Goal: Transaction & Acquisition: Book appointment/travel/reservation

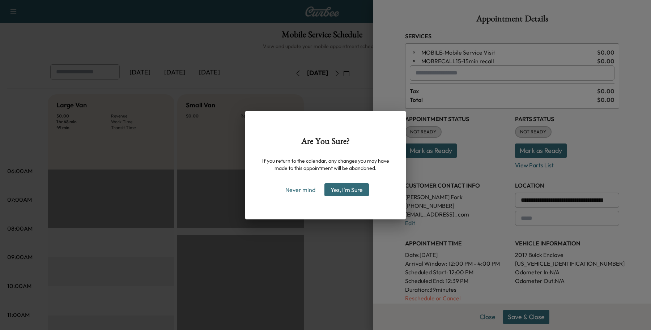
click at [481, 317] on div "Are You Sure? If you return to the calendar, any changes you may have made to t…" at bounding box center [325, 165] width 651 height 330
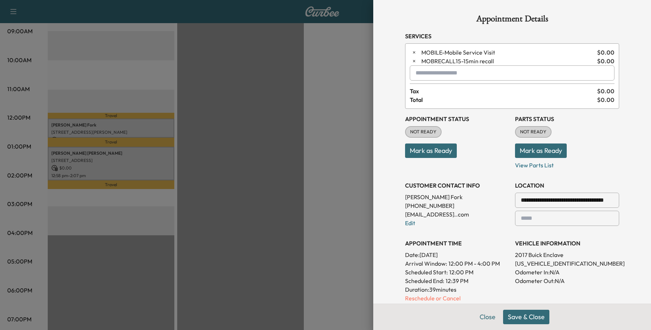
scroll to position [128, 0]
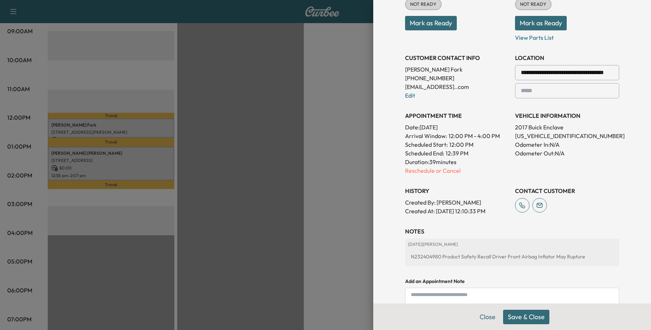
click at [514, 311] on button "Save & Close" at bounding box center [526, 317] width 46 height 14
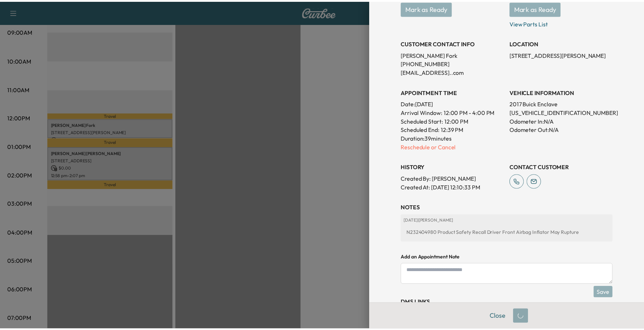
scroll to position [112, 0]
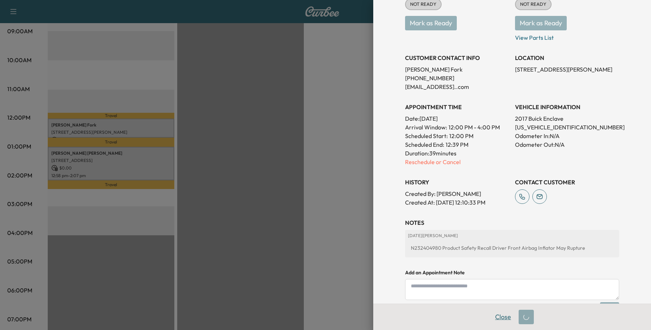
click at [502, 316] on button "Close" at bounding box center [502, 317] width 25 height 14
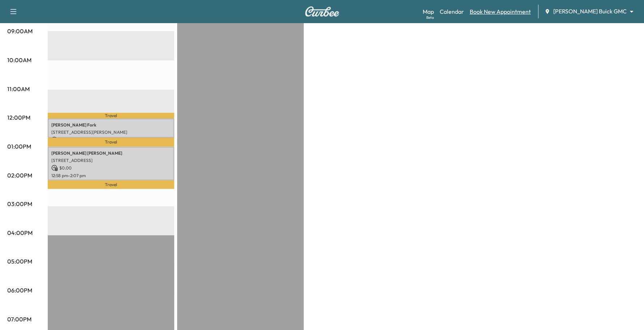
click at [513, 13] on link "Book New Appointment" at bounding box center [500, 11] width 61 height 9
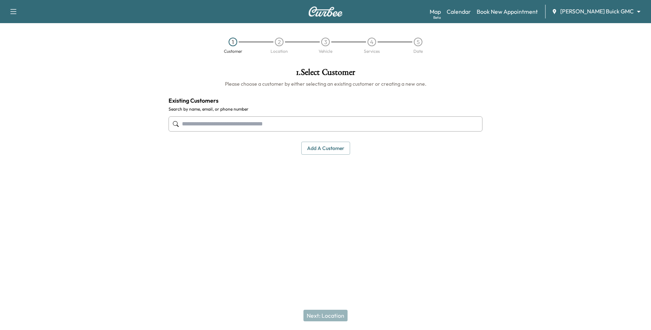
click at [309, 119] on input "text" at bounding box center [325, 123] width 314 height 15
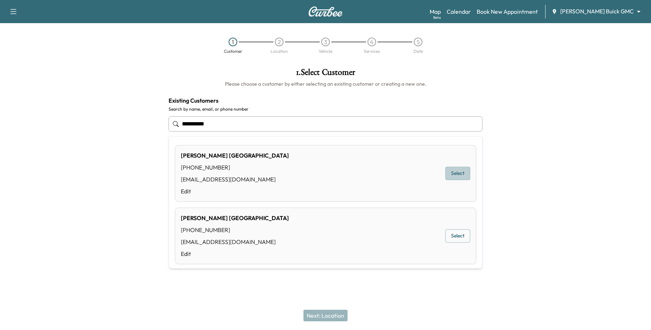
click at [458, 173] on button "Select" at bounding box center [457, 173] width 25 height 13
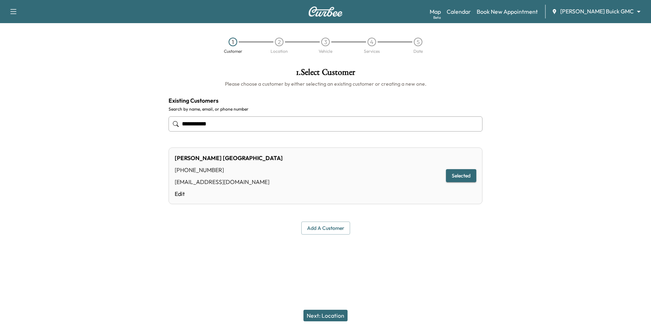
type input "**********"
click at [329, 317] on button "Next: Location" at bounding box center [325, 316] width 44 height 12
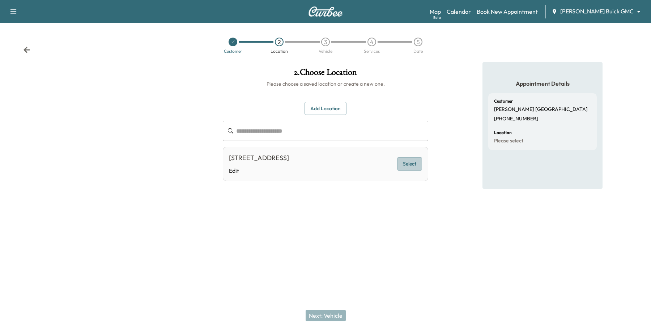
click at [407, 160] on button "Select" at bounding box center [409, 163] width 25 height 13
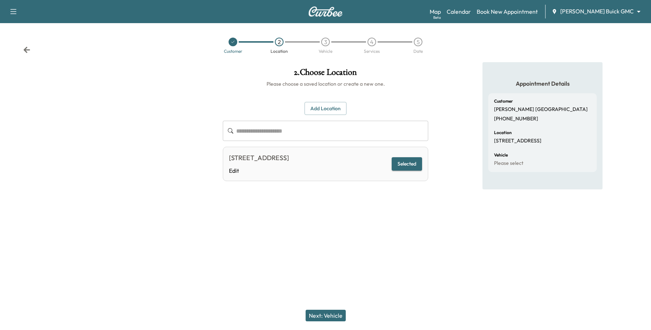
click at [343, 314] on button "Next: Vehicle" at bounding box center [325, 316] width 40 height 12
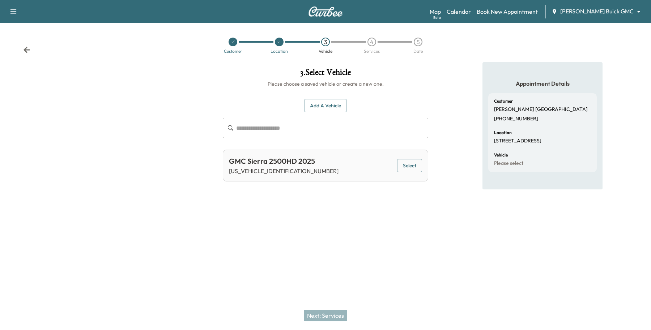
click at [406, 160] on button "Select" at bounding box center [409, 165] width 25 height 13
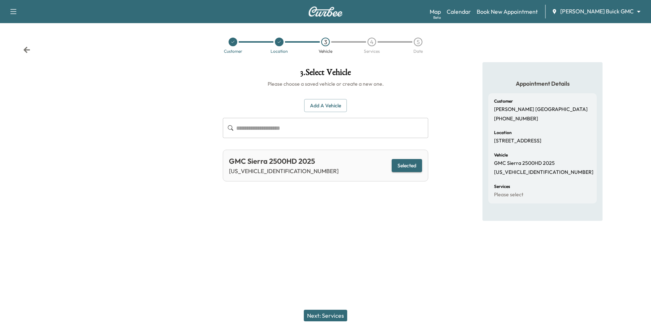
click at [311, 313] on button "Next: Services" at bounding box center [325, 316] width 43 height 12
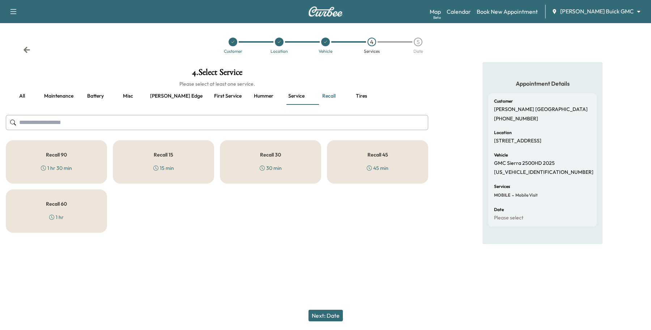
click at [46, 91] on button "Maintenance" at bounding box center [58, 95] width 41 height 17
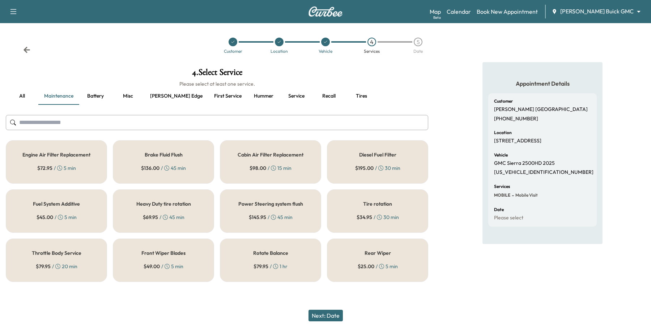
click at [26, 94] on button "all" at bounding box center [22, 95] width 33 height 17
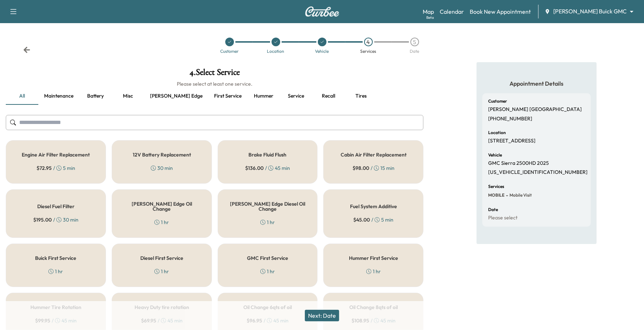
click at [253, 218] on div "[PERSON_NAME] Edge Diesel Oil Change 1 hr" at bounding box center [268, 213] width 100 height 48
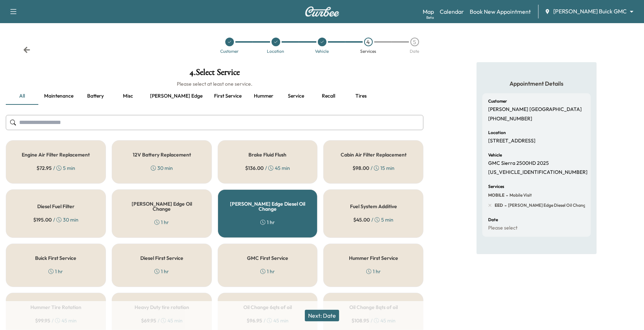
click at [320, 317] on button "Next: Date" at bounding box center [322, 316] width 34 height 12
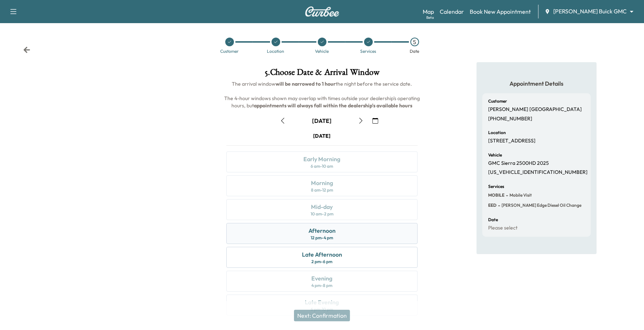
click at [344, 237] on div "Afternoon 12 pm - 4 pm" at bounding box center [322, 233] width 192 height 21
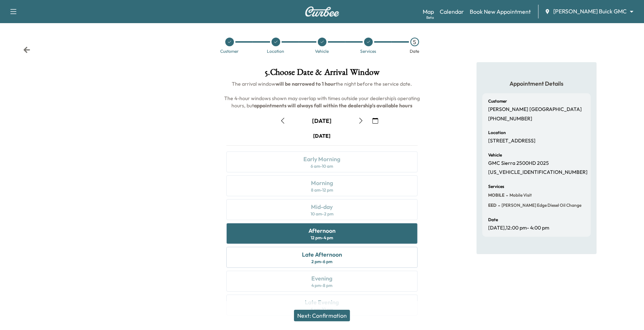
click at [365, 120] on button "button" at bounding box center [361, 121] width 12 height 12
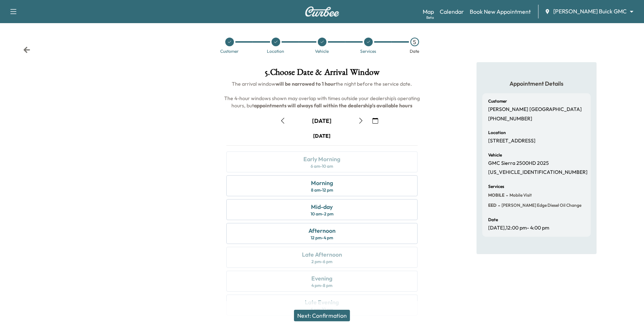
click at [366, 198] on div "[DATE] Early Morning 6 am - 10 am Morning 8 am - 12 pm Mid-day 10 am - 2 pm Aft…" at bounding box center [321, 225] width 203 height 186
click at [366, 187] on div "Morning 8 am - 12 pm" at bounding box center [322, 185] width 192 height 21
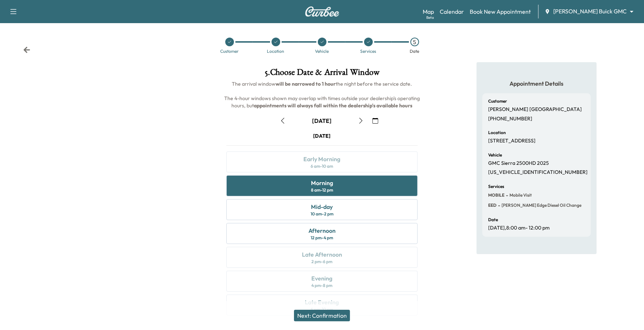
click at [333, 321] on button "Next: Confirmation" at bounding box center [322, 316] width 56 height 12
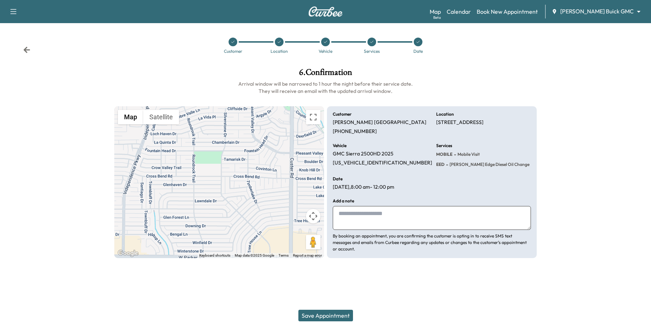
click at [323, 317] on button "Save Appointment" at bounding box center [325, 316] width 55 height 12
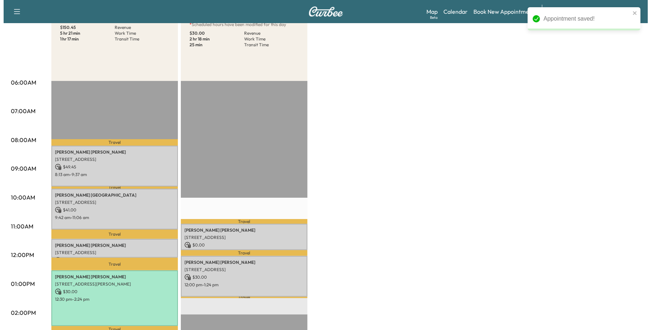
scroll to position [90, 0]
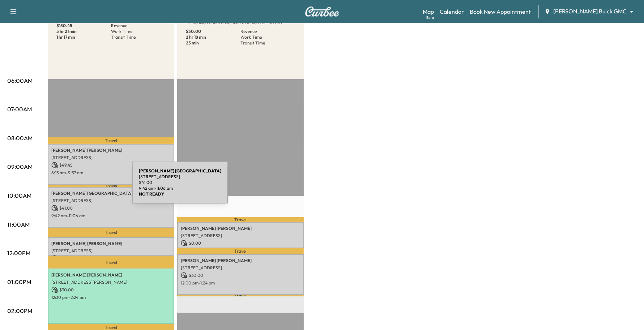
drag, startPoint x: 88, startPoint y: 192, endPoint x: 78, endPoint y: 187, distance: 11.2
click at [78, 187] on div "[PERSON_NAME] [STREET_ADDRESS] $ 41.00 9:42 am - 11:06 am" at bounding box center [111, 207] width 127 height 41
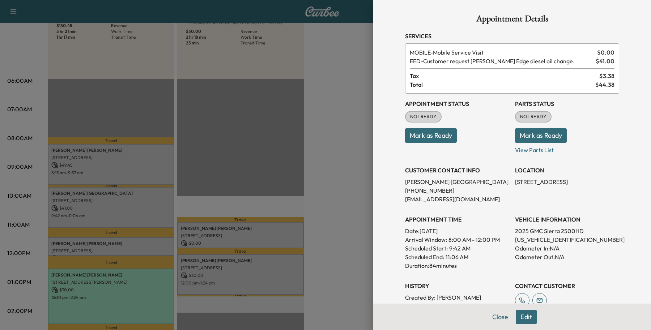
drag, startPoint x: 488, startPoint y: 313, endPoint x: 485, endPoint y: 309, distance: 4.6
click at [489, 313] on button "Close" at bounding box center [499, 317] width 25 height 14
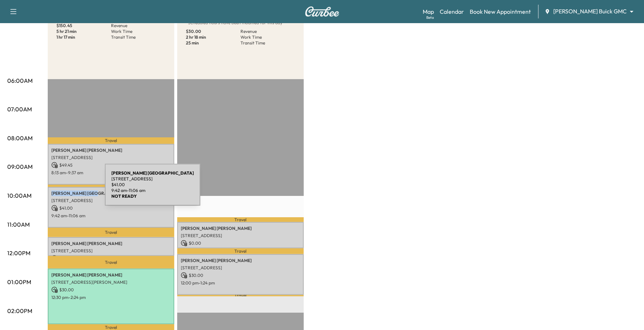
drag, startPoint x: 89, startPoint y: 188, endPoint x: 51, endPoint y: 189, distance: 38.3
click at [51, 189] on div "[PERSON_NAME] [STREET_ADDRESS] $ 41.00 9:42 am - 11:06 am" at bounding box center [111, 207] width 127 height 41
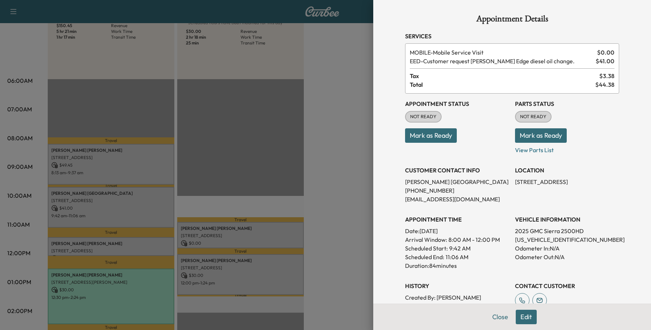
drag, startPoint x: 58, startPoint y: 190, endPoint x: 471, endPoint y: 201, distance: 412.6
click at [471, 201] on p "[EMAIL_ADDRESS][DOMAIN_NAME]" at bounding box center [457, 199] width 104 height 9
drag, startPoint x: 91, startPoint y: 192, endPoint x: 50, endPoint y: 196, distance: 41.0
click at [50, 196] on div at bounding box center [325, 165] width 651 height 330
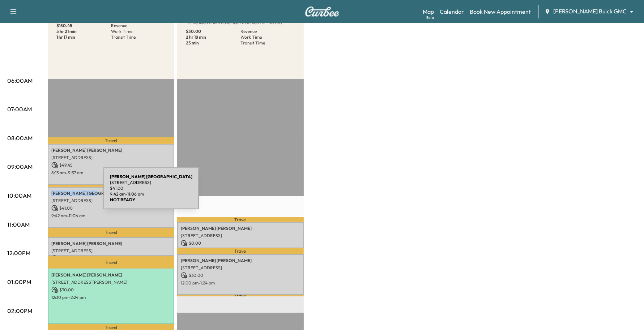
drag, startPoint x: 85, startPoint y: 188, endPoint x: 49, endPoint y: 193, distance: 36.1
click at [49, 193] on div "[PERSON_NAME] [STREET_ADDRESS] $ 41.00 9:42 am - 11:06 am" at bounding box center [111, 207] width 127 height 41
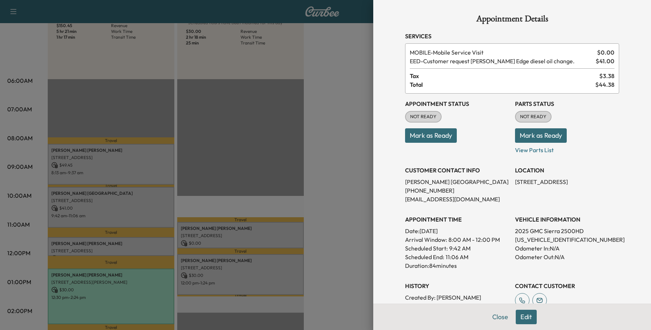
click at [57, 192] on div at bounding box center [325, 165] width 651 height 330
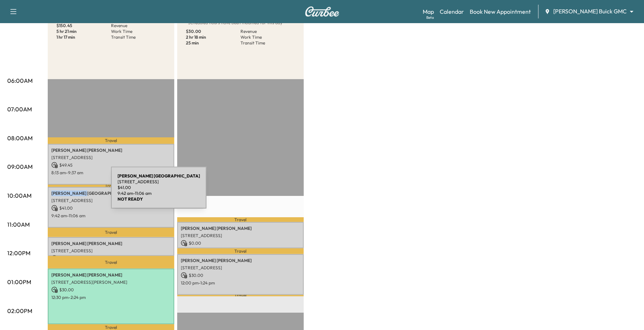
click at [57, 192] on p "[PERSON_NAME]" at bounding box center [110, 193] width 119 height 6
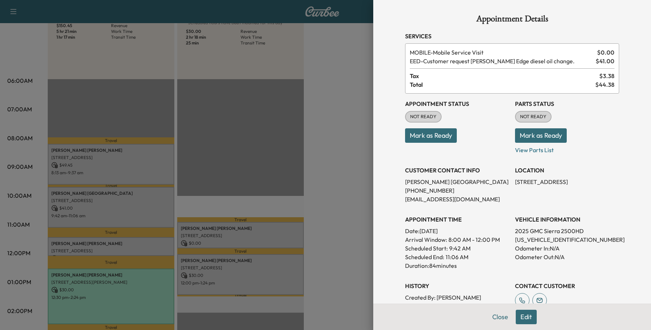
click at [57, 192] on div at bounding box center [325, 165] width 651 height 330
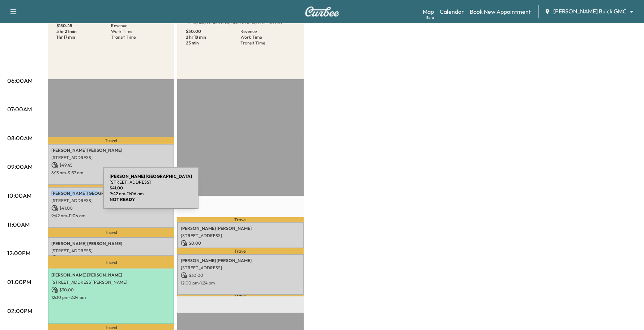
drag, startPoint x: 82, startPoint y: 190, endPoint x: 49, endPoint y: 192, distance: 33.7
click at [49, 192] on div "[PERSON_NAME] [STREET_ADDRESS] $ 41.00 9:42 am - 11:06 am" at bounding box center [111, 207] width 127 height 41
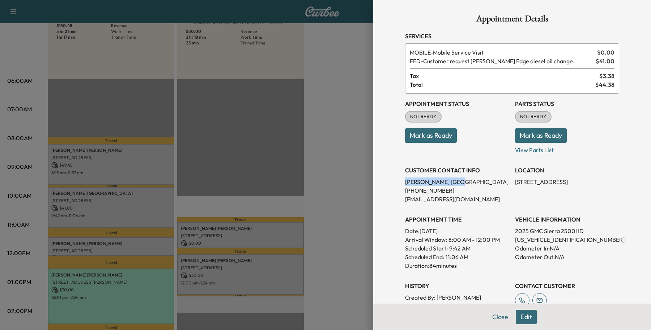
drag, startPoint x: 51, startPoint y: 192, endPoint x: 384, endPoint y: 180, distance: 333.1
click at [384, 180] on div "Appointment Details Services MOBILE - Mobile Service Visit $ 0.00 EED - Custome…" at bounding box center [512, 165] width 278 height 330
copy p "[PERSON_NAME]"
click at [489, 318] on button "Close" at bounding box center [499, 317] width 25 height 14
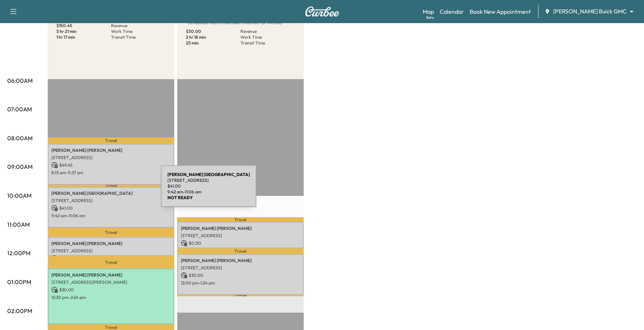
click at [107, 190] on p "[PERSON_NAME]" at bounding box center [110, 193] width 119 height 6
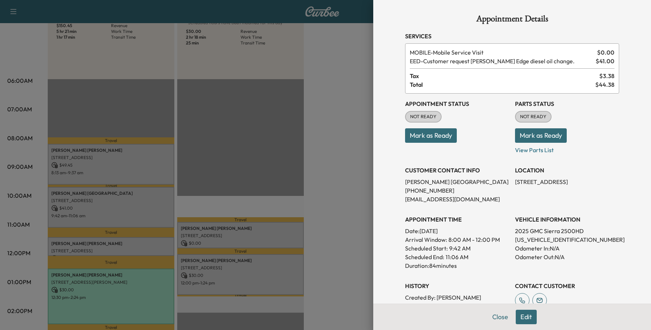
click at [515, 314] on button "Edit" at bounding box center [525, 317] width 21 height 14
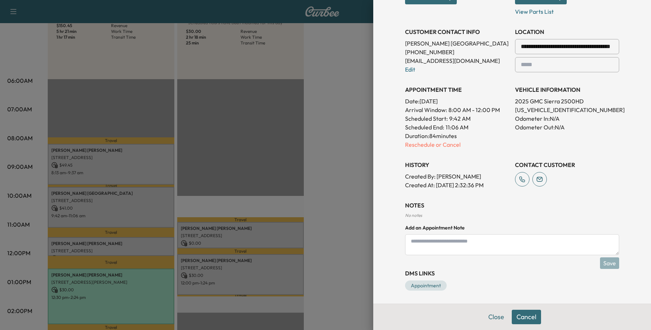
scroll to position [155, 0]
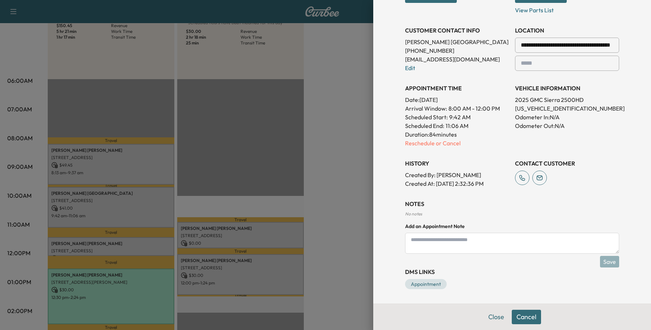
click at [485, 246] on textarea at bounding box center [512, 243] width 214 height 21
type textarea "**********"
click at [603, 260] on button "Save" at bounding box center [609, 262] width 19 height 12
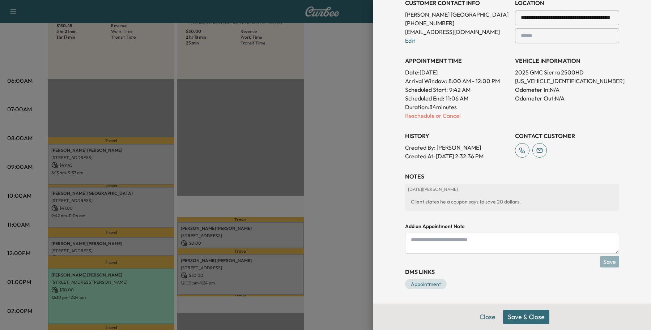
click at [537, 320] on button "Save & Close" at bounding box center [526, 317] width 46 height 14
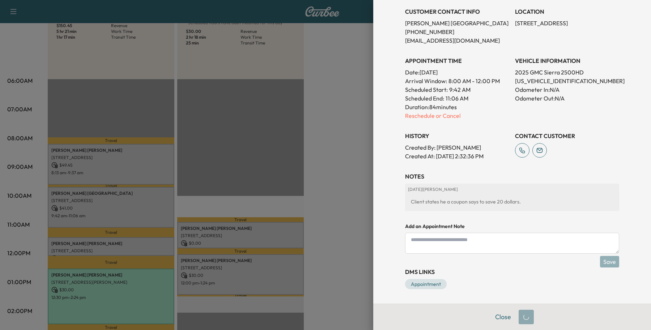
scroll to position [159, 0]
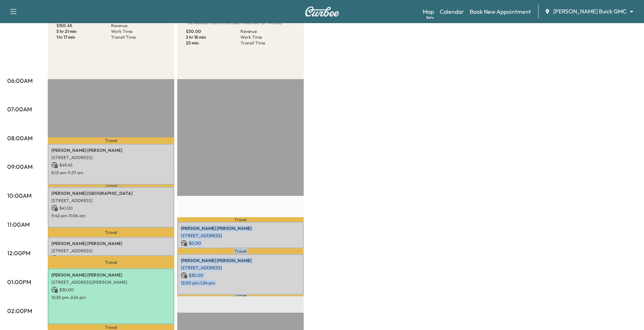
drag, startPoint x: 438, startPoint y: 24, endPoint x: 375, endPoint y: 98, distance: 96.6
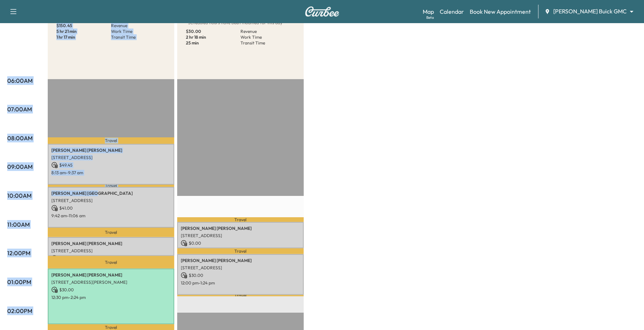
drag, startPoint x: 77, startPoint y: 192, endPoint x: 47, endPoint y: 194, distance: 29.7
click at [47, 194] on div "06:00AM 07:00AM 08:00AM 09:00AM 10:00AM 11:00AM 12:00PM 01:00PM 02:00PM 03:00PM…" at bounding box center [321, 275] width 629 height 542
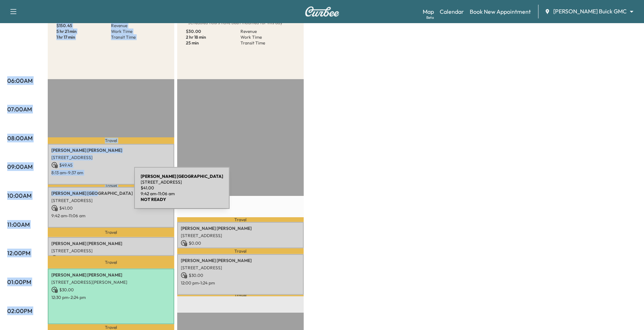
click at [86, 192] on p "[PERSON_NAME]" at bounding box center [110, 193] width 119 height 6
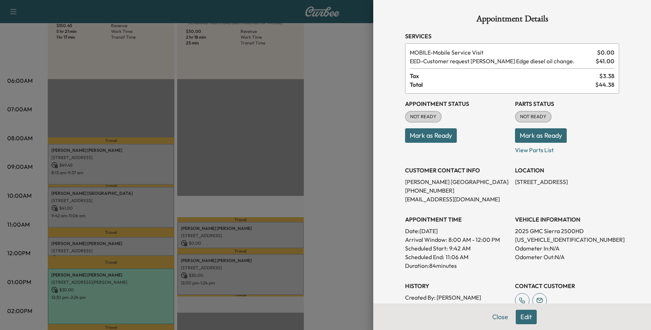
drag, startPoint x: 81, startPoint y: 191, endPoint x: 51, endPoint y: 194, distance: 29.5
click at [51, 194] on div at bounding box center [325, 165] width 651 height 330
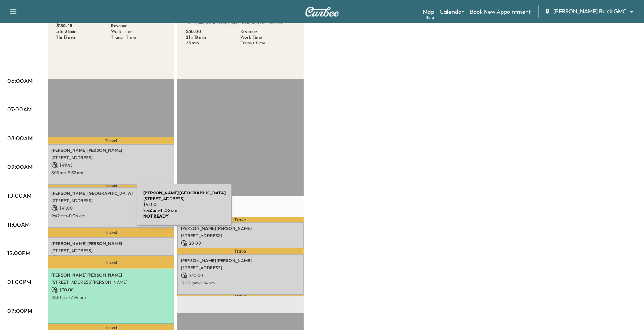
click at [82, 209] on p "$ 41.00" at bounding box center [110, 208] width 119 height 7
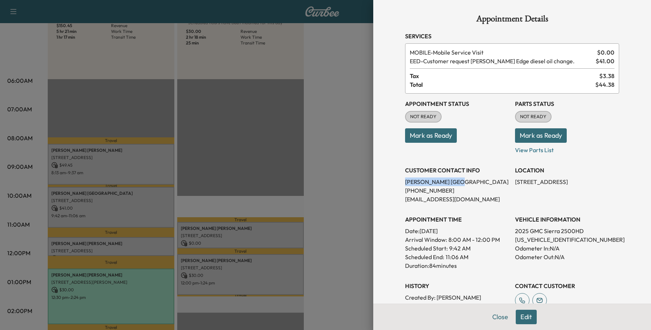
drag, startPoint x: 434, startPoint y: 179, endPoint x: 384, endPoint y: 184, distance: 50.5
click at [384, 184] on div "Appointment Details Services MOBILE - Mobile Service Visit $ 0.00 EED - Custome…" at bounding box center [512, 165] width 278 height 330
copy p "[PERSON_NAME]"
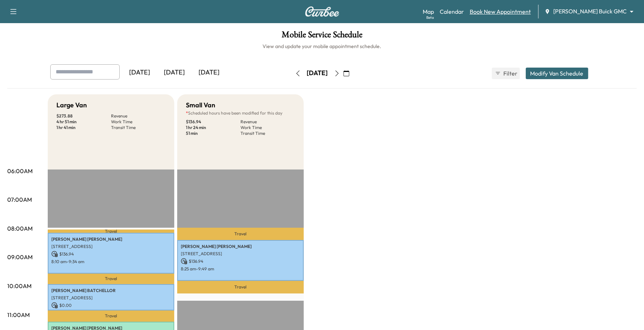
click at [531, 9] on link "Book New Appointment" at bounding box center [500, 11] width 61 height 9
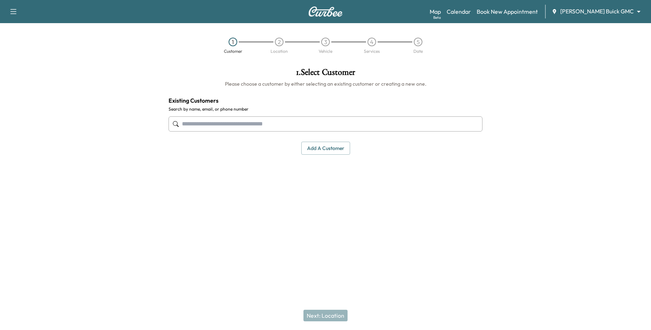
click at [251, 125] on input "text" at bounding box center [325, 123] width 314 height 15
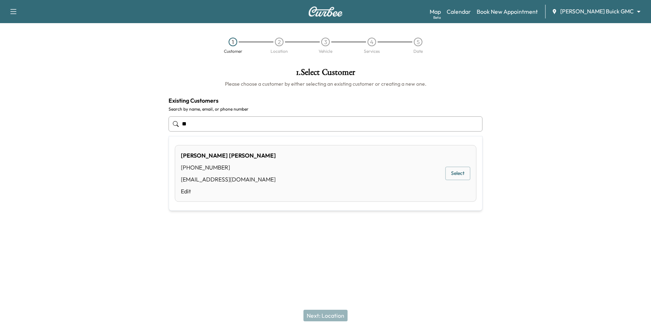
type input "*"
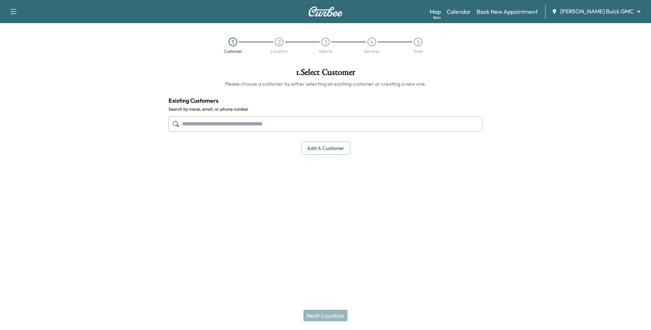
click at [319, 117] on input "text" at bounding box center [325, 123] width 314 height 15
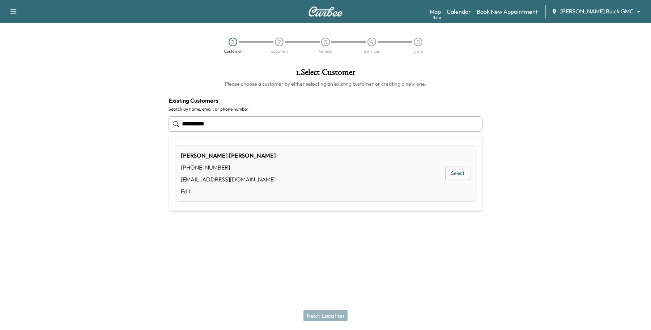
click at [461, 178] on button "Select" at bounding box center [457, 173] width 25 height 13
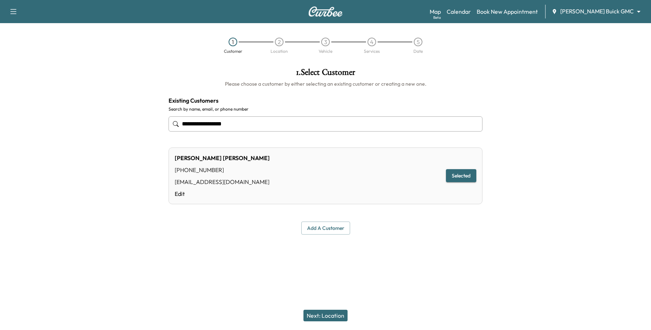
type input "**********"
click at [330, 315] on button "Next: Location" at bounding box center [325, 316] width 44 height 12
